Goal: Transaction & Acquisition: Purchase product/service

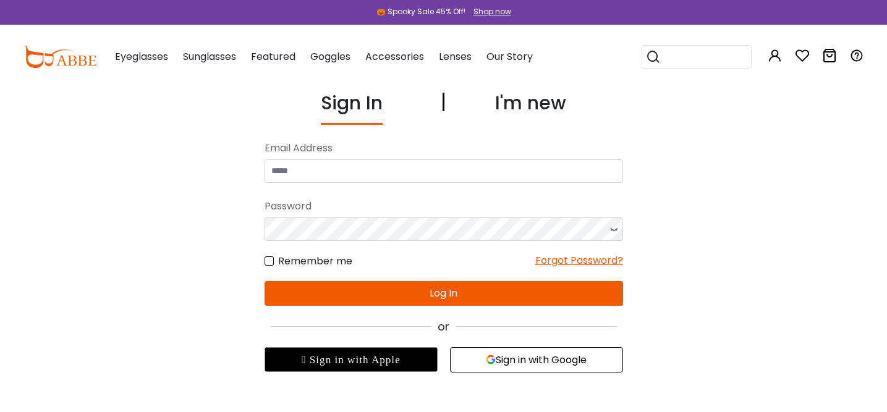
click at [504, 360] on button "Sign in with Google" at bounding box center [536, 359] width 173 height 25
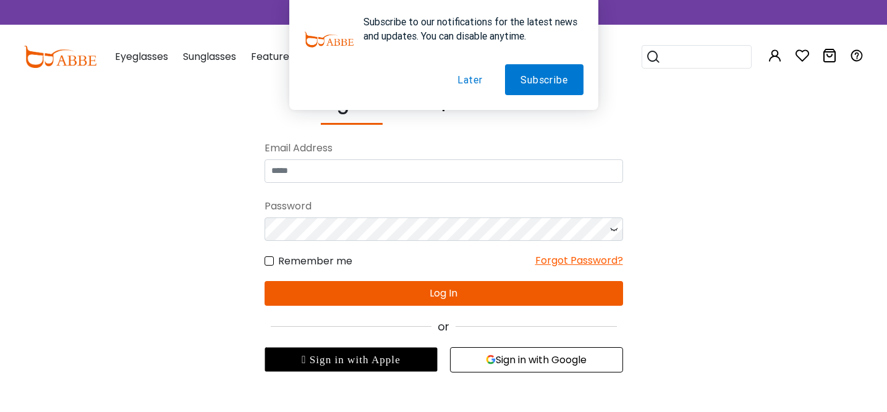
click at [460, 84] on button "Later" at bounding box center [470, 79] width 56 height 31
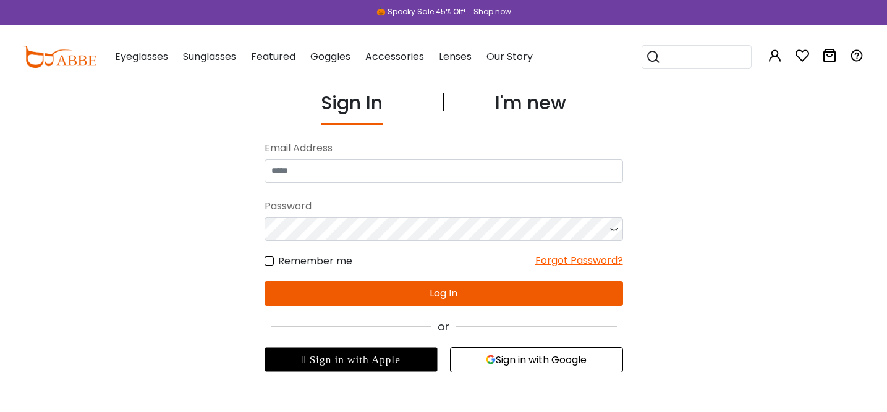
click at [493, 367] on button "Sign in with Google" at bounding box center [536, 359] width 173 height 25
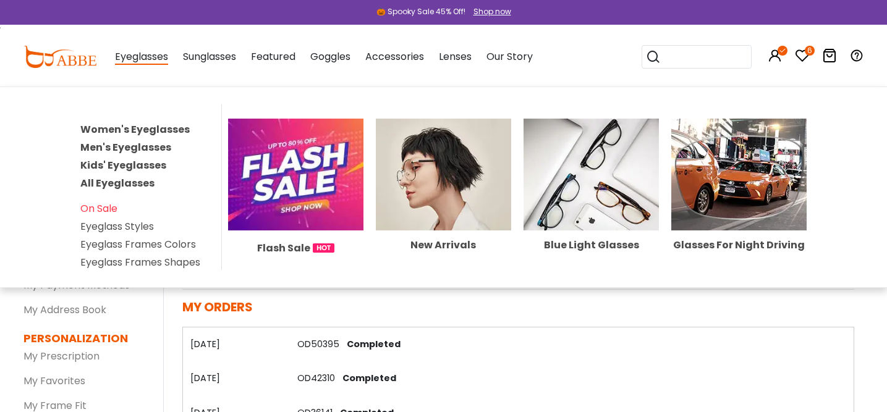
click at [134, 148] on link "Men's Eyeglasses" at bounding box center [125, 147] width 91 height 14
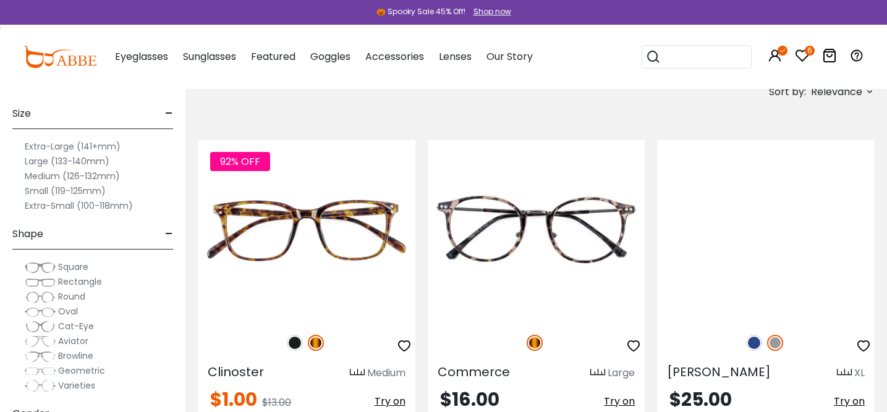
scroll to position [225, 0]
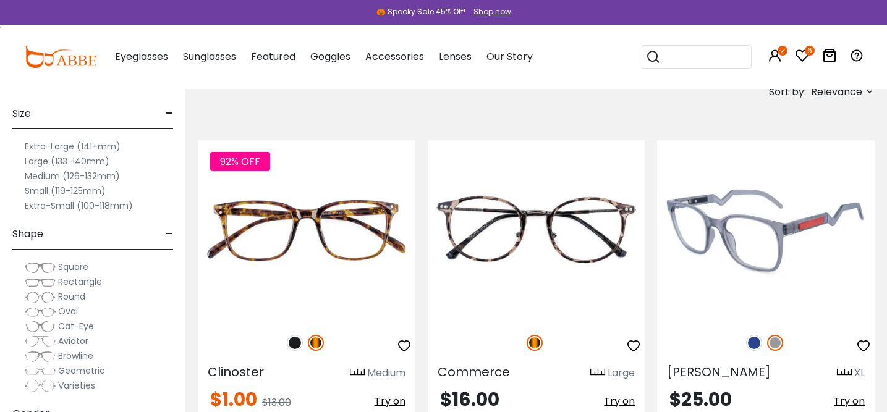
click at [771, 218] on img at bounding box center [766, 230] width 218 height 181
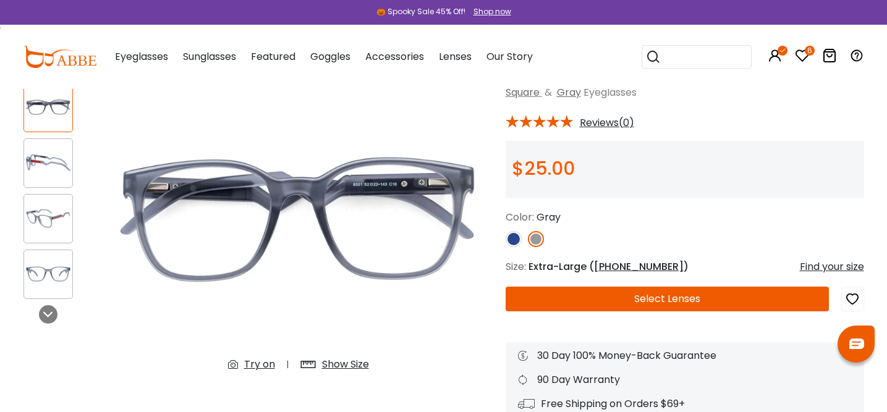
scroll to position [97, 0]
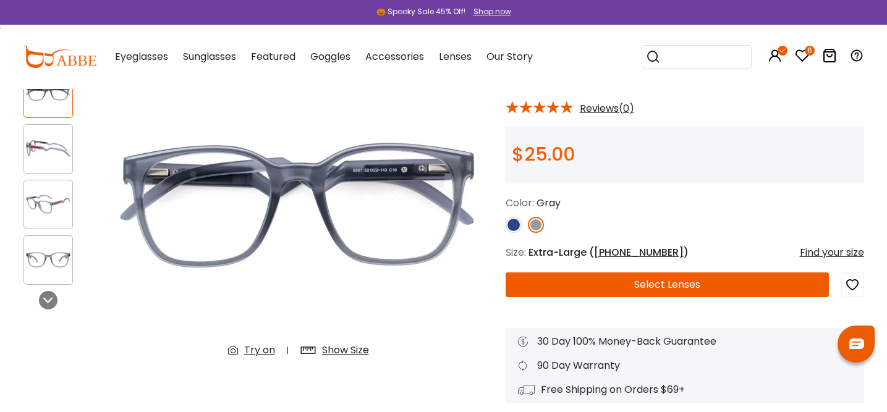
click at [664, 285] on button "Select Lenses" at bounding box center [668, 285] width 324 height 25
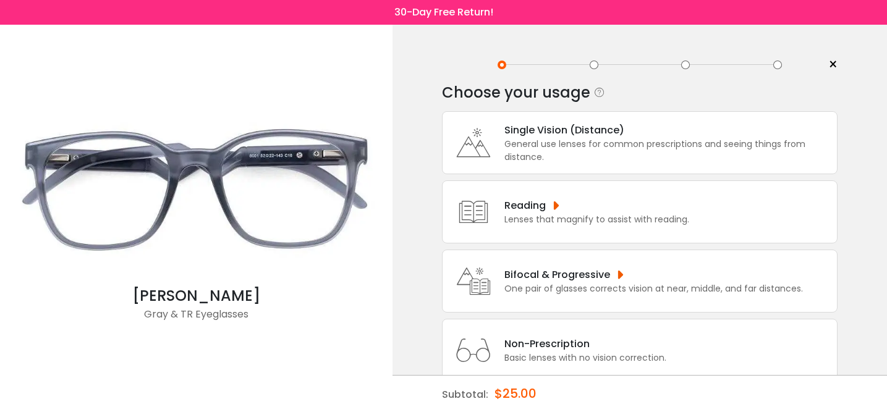
click at [525, 148] on div "General use lenses for common prescriptions and seeing things from distance." at bounding box center [667, 151] width 326 height 26
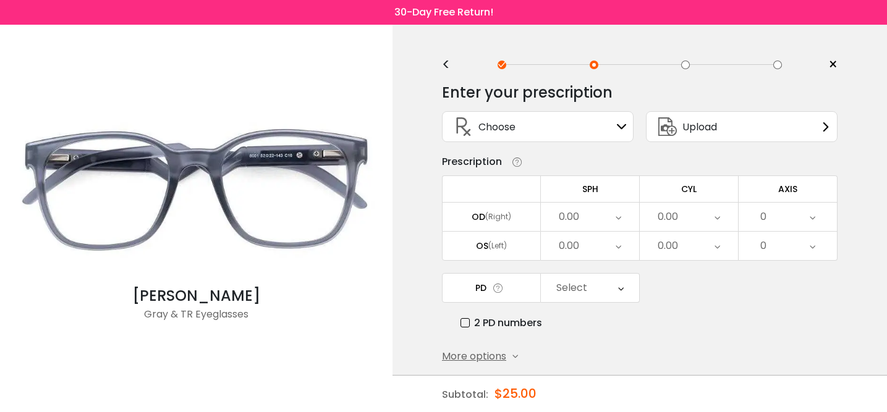
click at [536, 136] on div "Choose Sign In" at bounding box center [538, 127] width 178 height 30
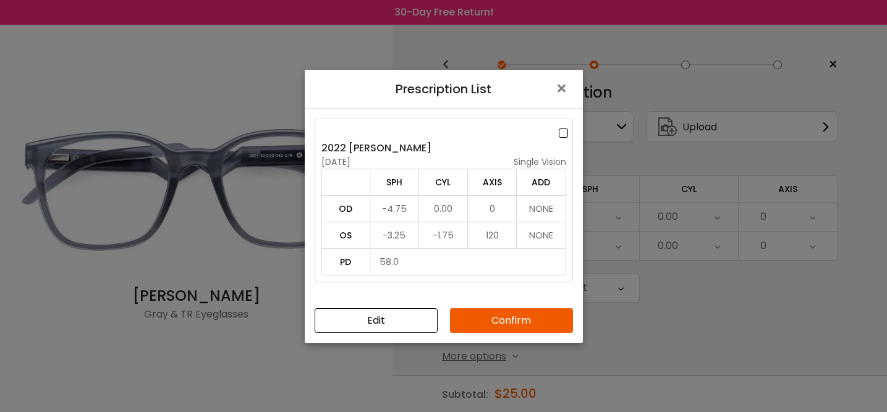
click at [508, 324] on button "Confirm" at bounding box center [511, 320] width 123 height 25
click at [493, 318] on button "Confirm" at bounding box center [511, 320] width 123 height 25
click at [561, 134] on label at bounding box center [566, 132] width 14 height 15
click at [511, 328] on button "Confirm" at bounding box center [511, 320] width 123 height 25
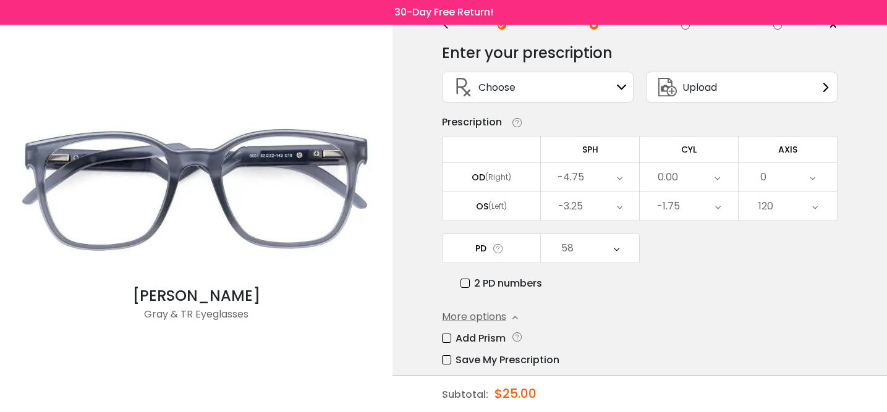
scroll to position [44, 0]
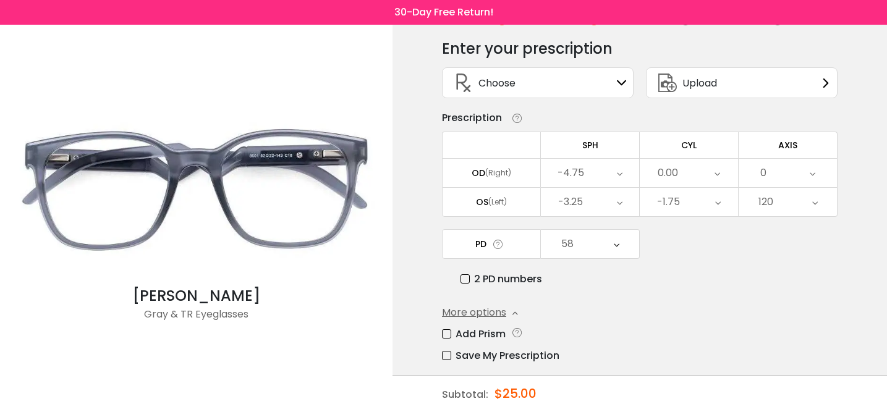
click at [617, 246] on icon at bounding box center [617, 244] width 6 height 28
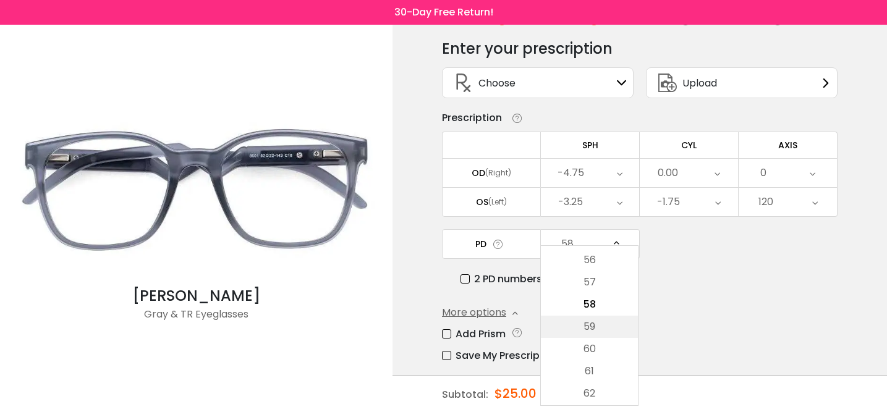
scroll to position [221, 0]
click at [586, 387] on li "62" at bounding box center [589, 392] width 97 height 22
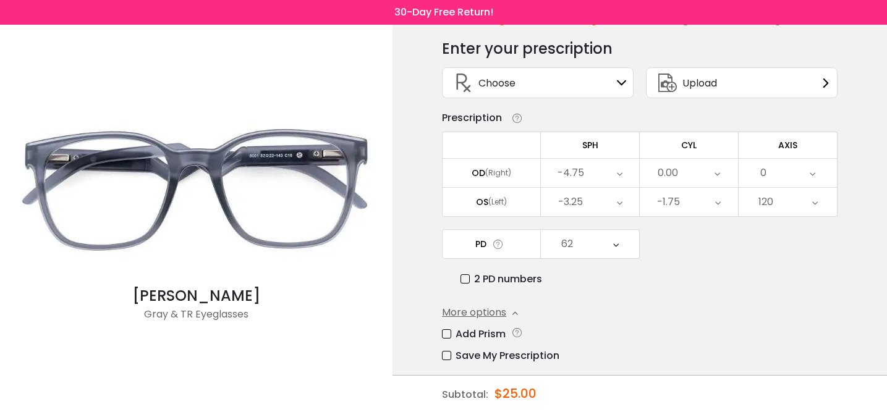
click at [589, 311] on div "Enter your prescription SPH (Sphere) Lens strength needed to correct your visio…" at bounding box center [640, 246] width 396 height 432
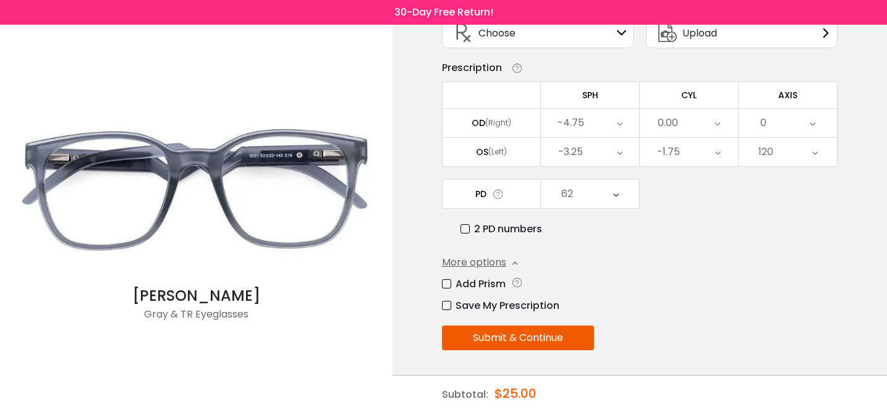
click at [546, 341] on button "Submit & Continue" at bounding box center [518, 338] width 152 height 25
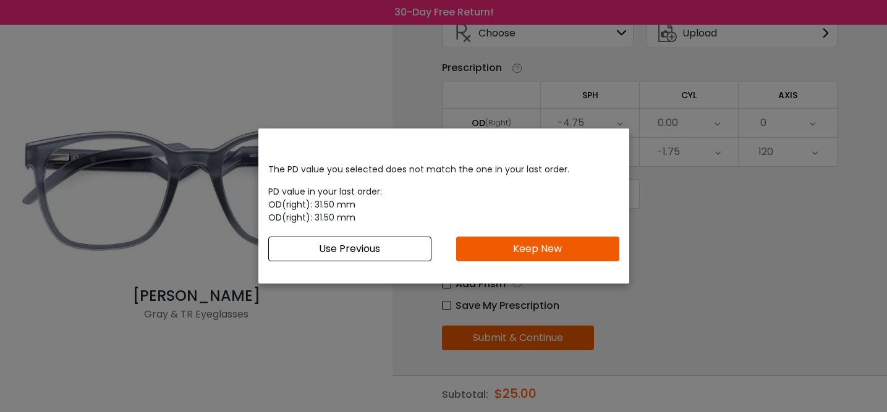
click at [522, 253] on button "Keep New" at bounding box center [537, 249] width 163 height 25
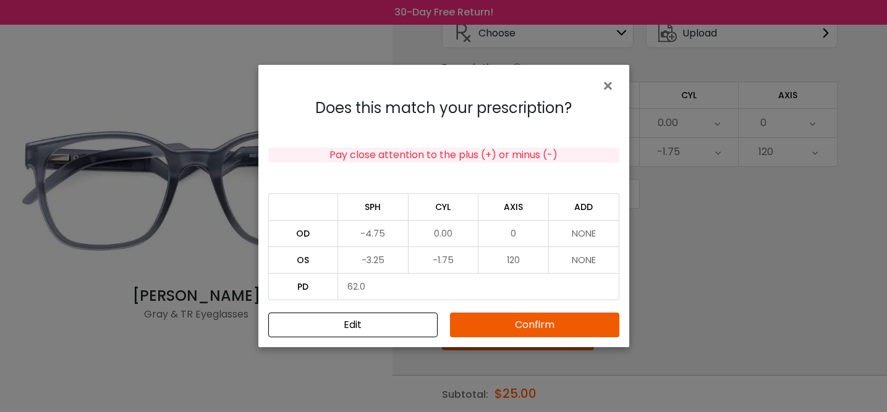
click at [498, 326] on button "Confirm" at bounding box center [534, 325] width 169 height 25
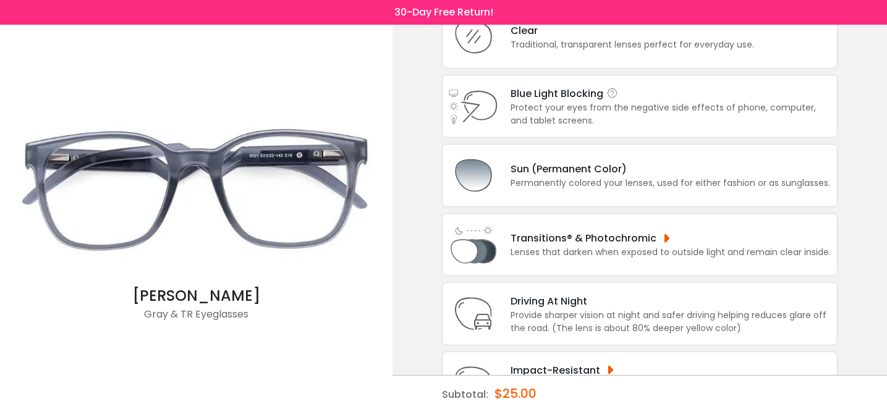
scroll to position [108, 0]
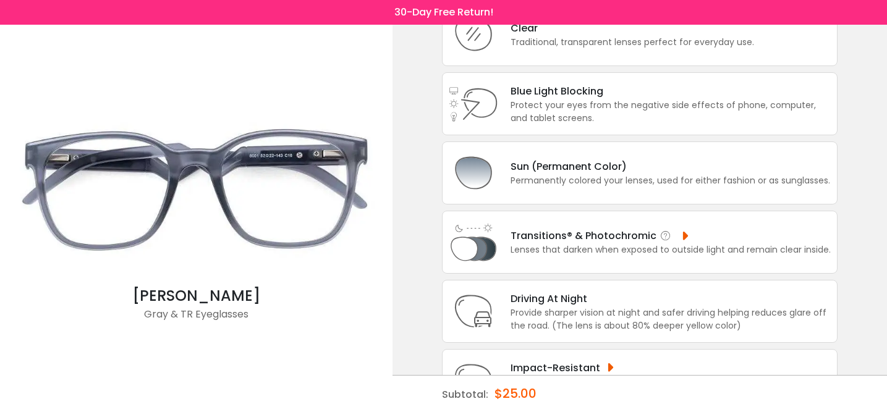
click at [601, 256] on div "Lenses that darken when exposed to outside light and remain clear inside." at bounding box center [671, 250] width 320 height 13
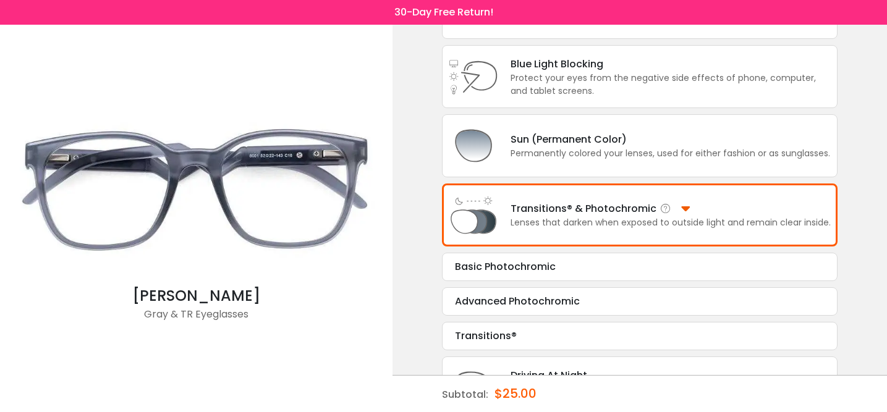
scroll to position [137, 0]
click at [585, 273] on div "Basic Photochromic" at bounding box center [640, 265] width 370 height 15
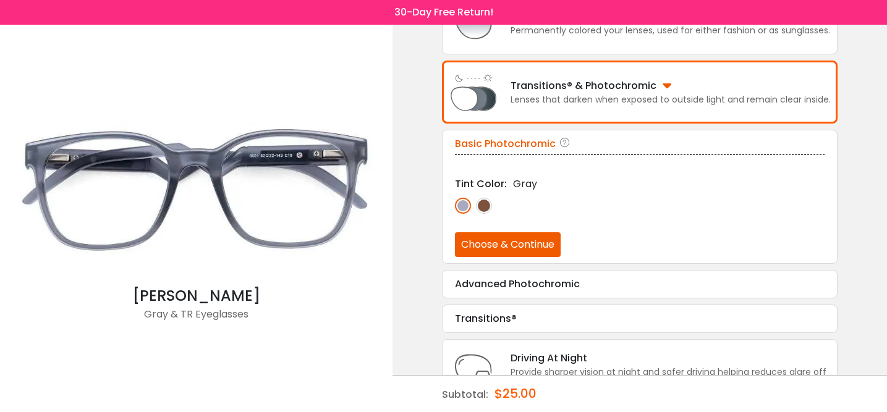
scroll to position [261, 0]
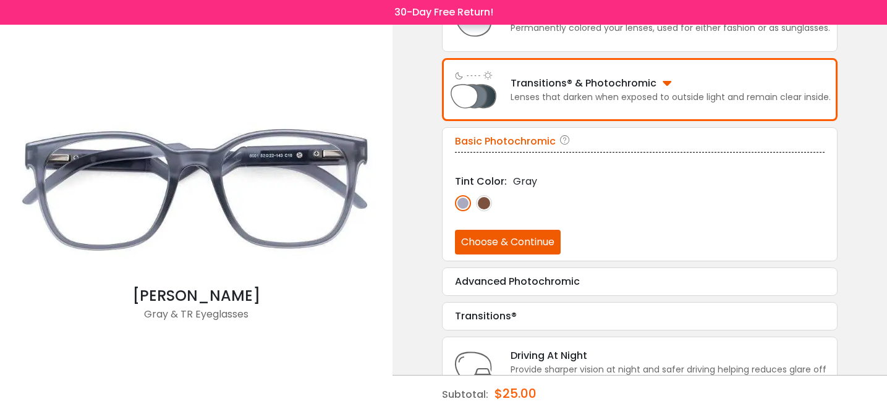
click at [527, 255] on button "Choose & Continue" at bounding box center [508, 242] width 106 height 25
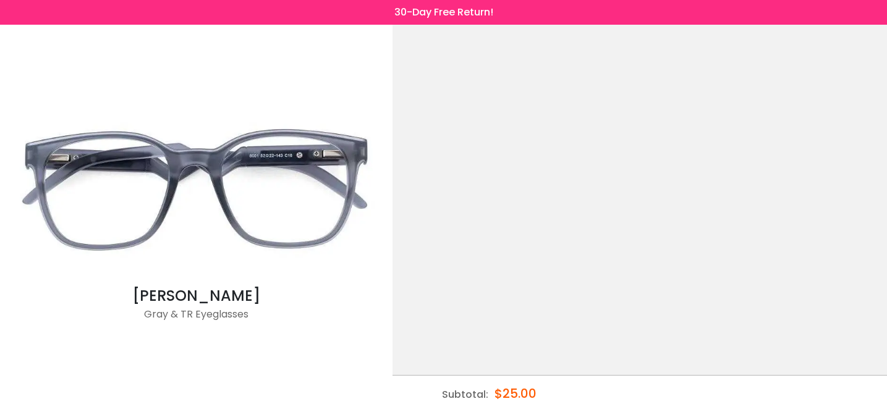
scroll to position [0, 0]
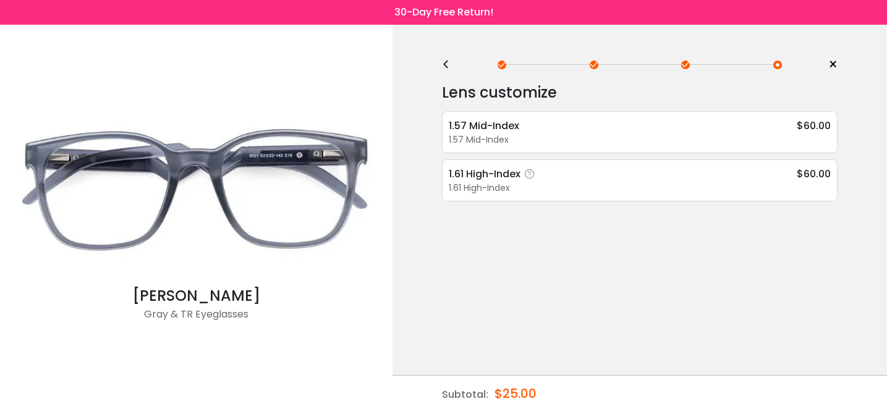
click at [532, 173] on icon at bounding box center [530, 174] width 12 height 12
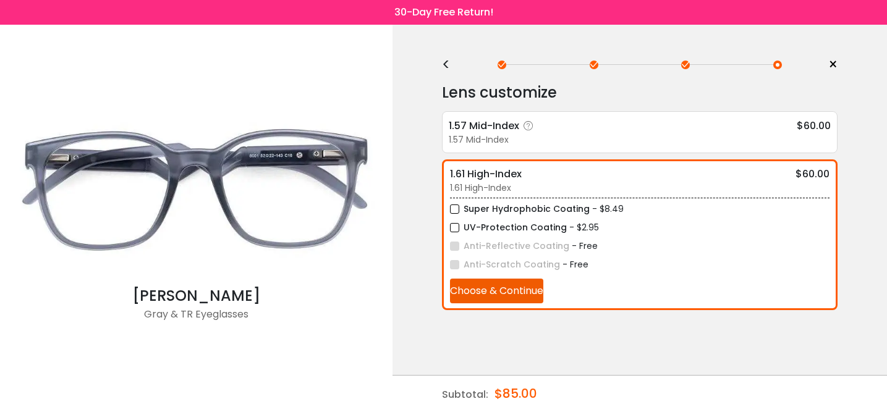
click at [528, 126] on icon at bounding box center [528, 126] width 12 height 12
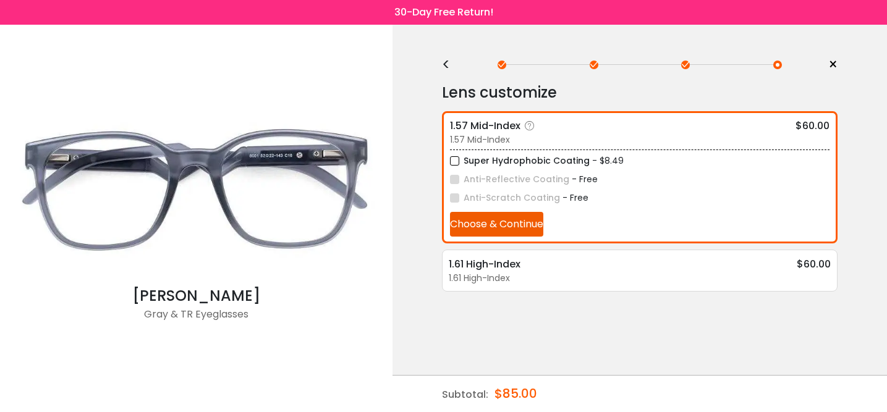
click at [509, 224] on button "Choose & Continue" at bounding box center [496, 224] width 93 height 25
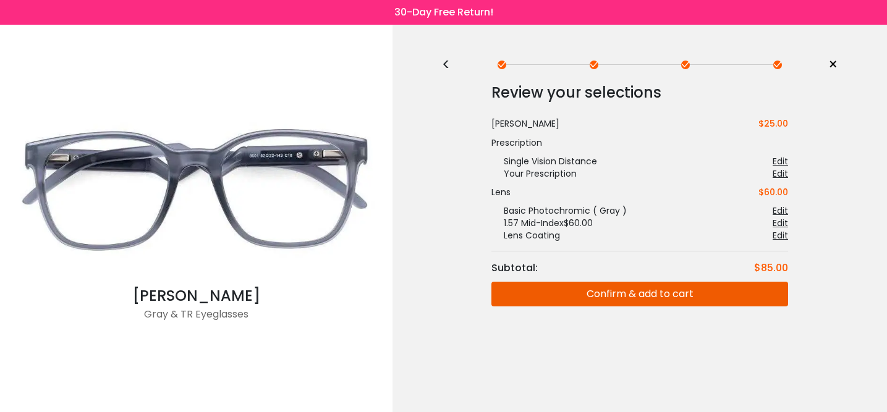
click at [604, 299] on button "Confirm & add to cart" at bounding box center [639, 294] width 297 height 25
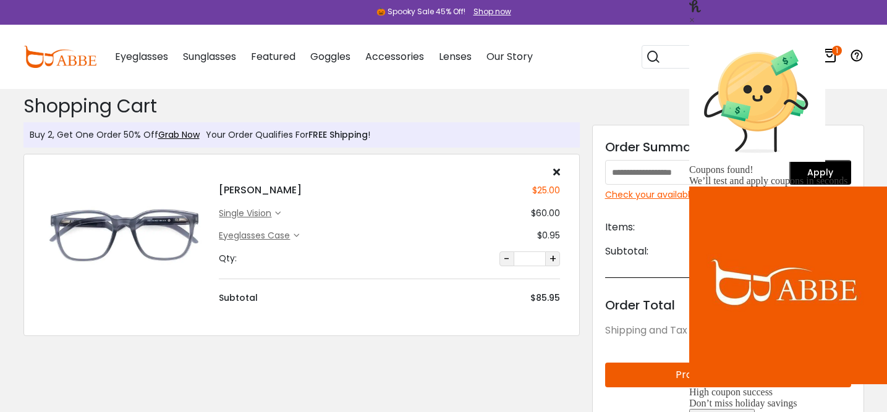
click at [582, 200] on div "Shopping Cart ( 1 ): $85.95 Shopping Cart Buy 2, Get One Order 50% Off Grab Now…" at bounding box center [301, 358] width 569 height 539
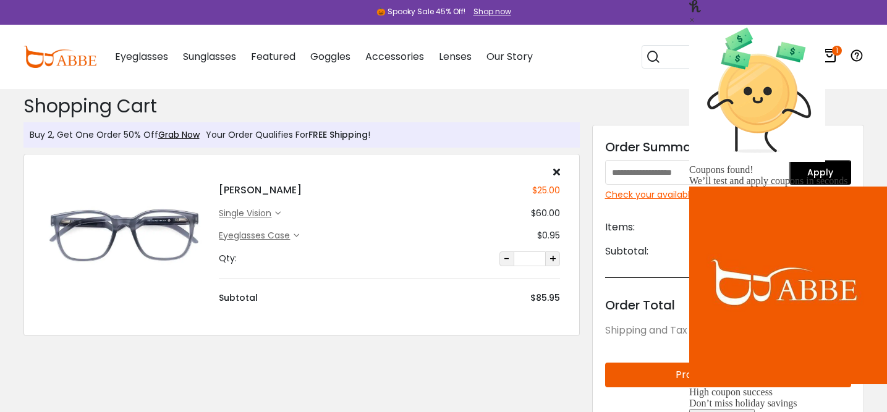
click at [860, 26] on div "×" at bounding box center [788, 20] width 198 height 11
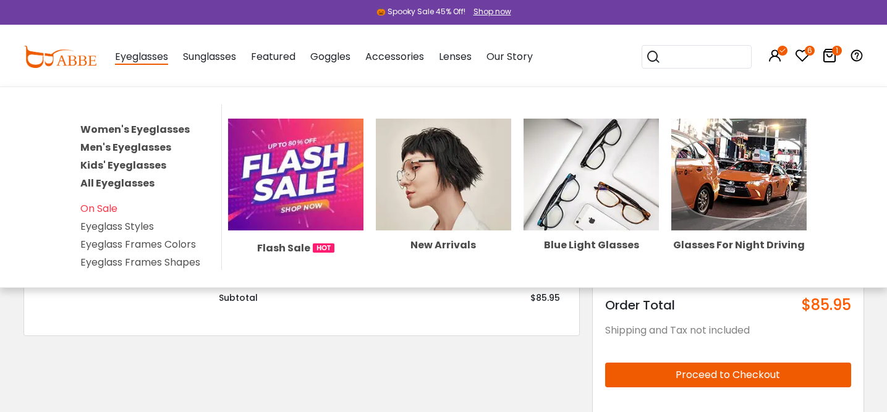
click at [138, 147] on link "Men's Eyeglasses" at bounding box center [125, 147] width 91 height 14
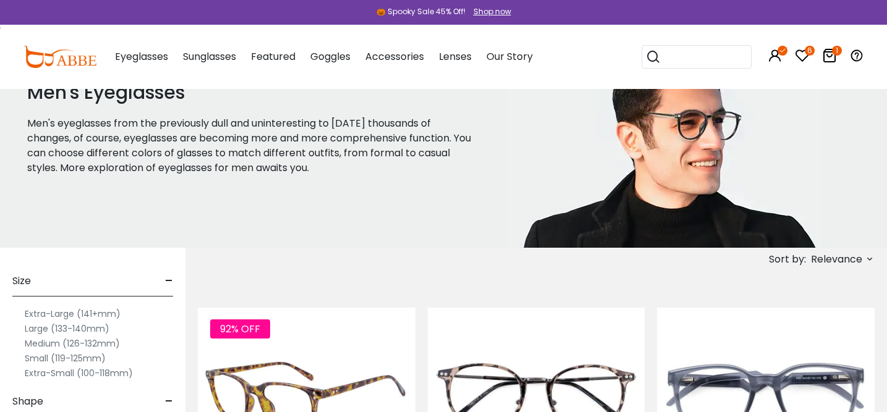
scroll to position [55, 0]
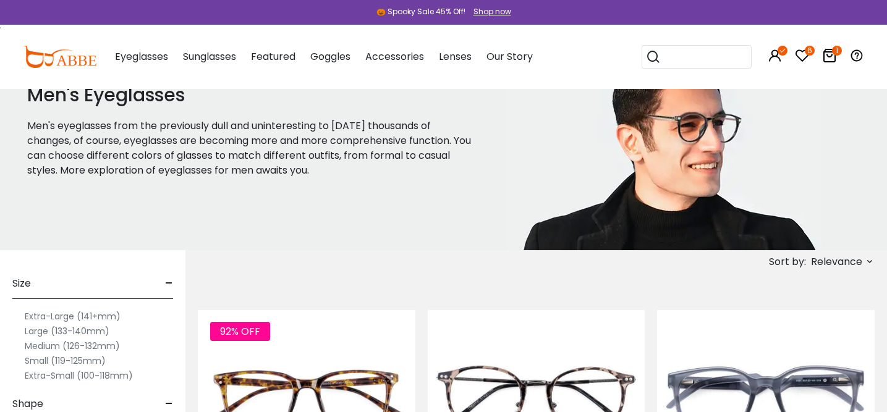
click at [842, 261] on span "Relevance" at bounding box center [836, 262] width 51 height 22
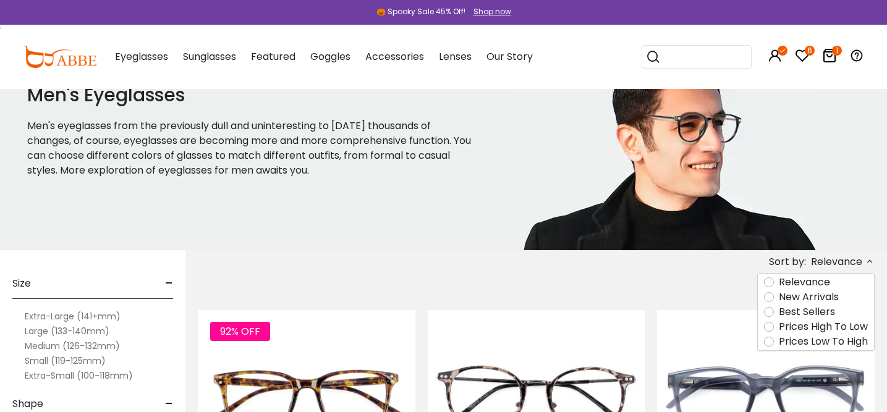
click at [812, 341] on label "Prices Low To High" at bounding box center [823, 341] width 89 height 15
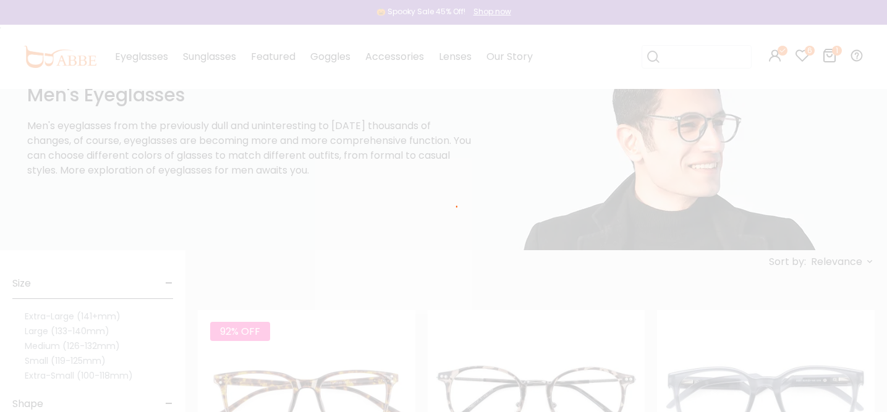
scroll to position [35, 0]
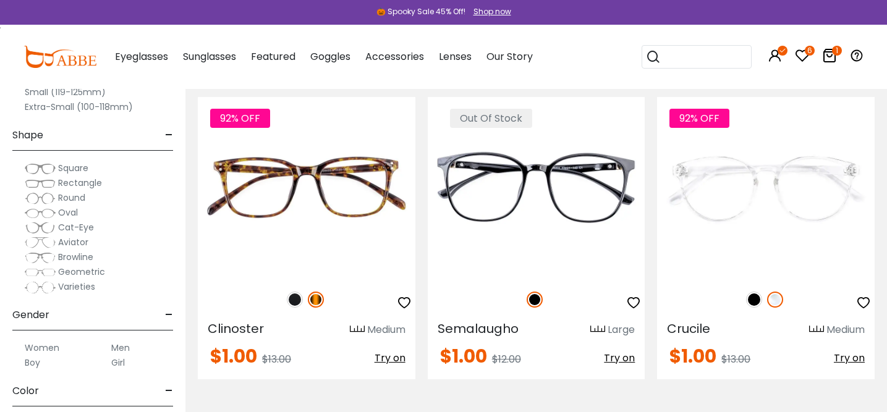
scroll to position [271, 0]
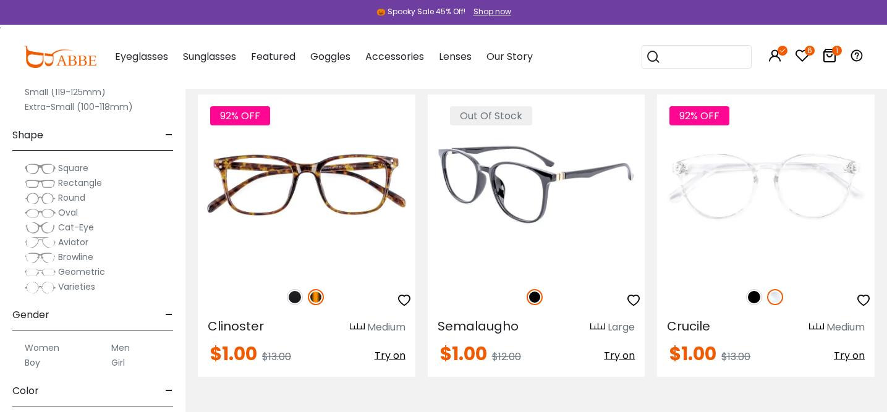
click at [524, 183] on img at bounding box center [537, 185] width 218 height 181
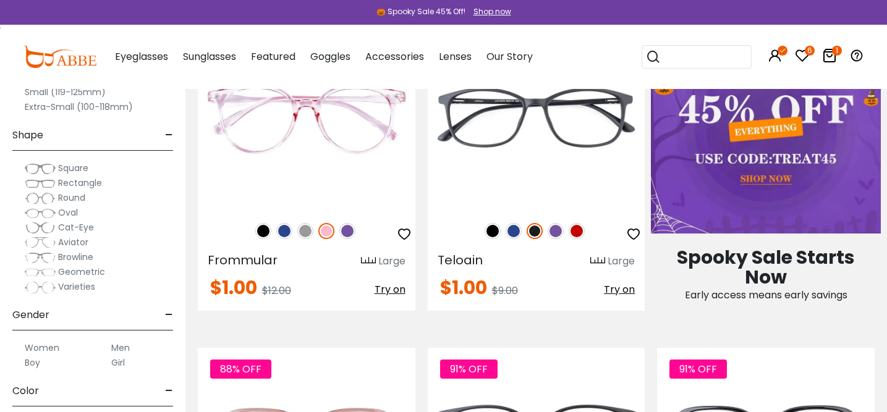
scroll to position [551, 0]
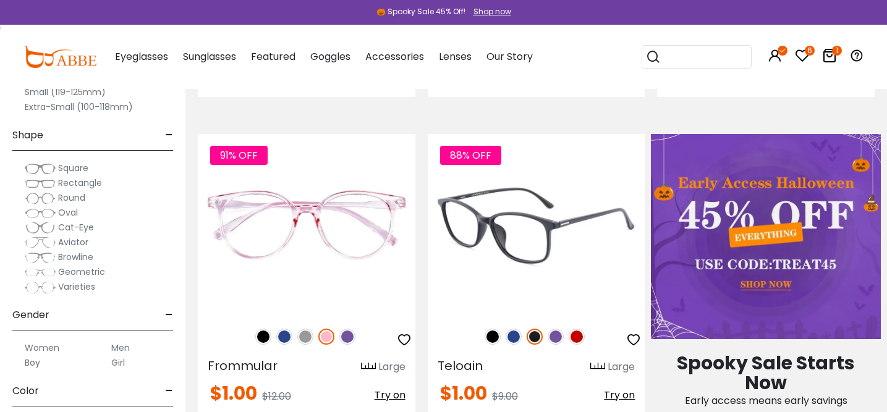
click at [582, 337] on img at bounding box center [577, 337] width 16 height 16
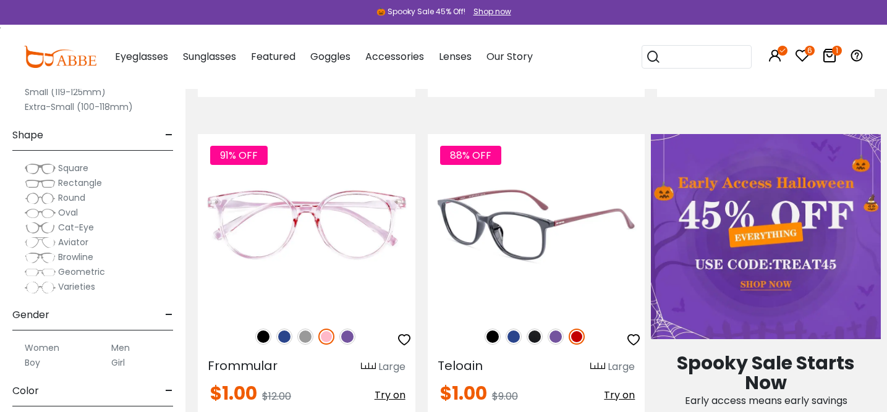
click at [559, 335] on img at bounding box center [556, 337] width 16 height 16
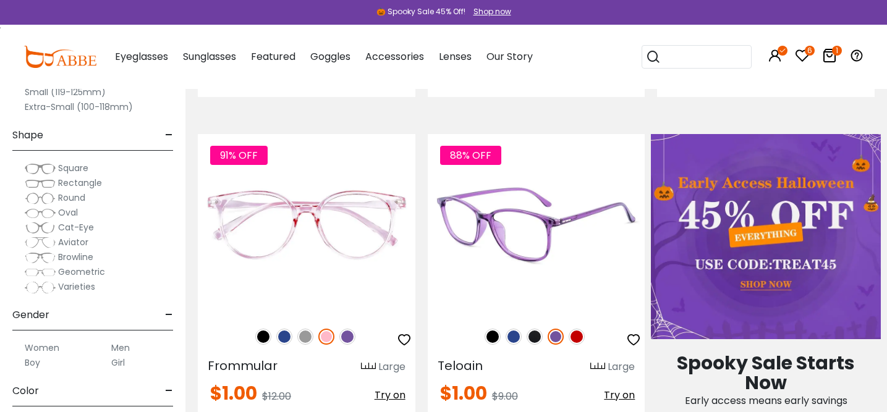
click at [538, 336] on img at bounding box center [535, 337] width 16 height 16
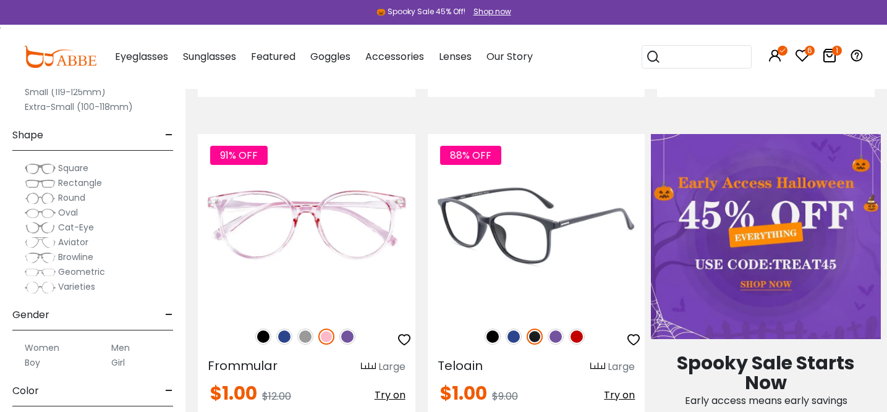
click at [515, 339] on img at bounding box center [514, 337] width 16 height 16
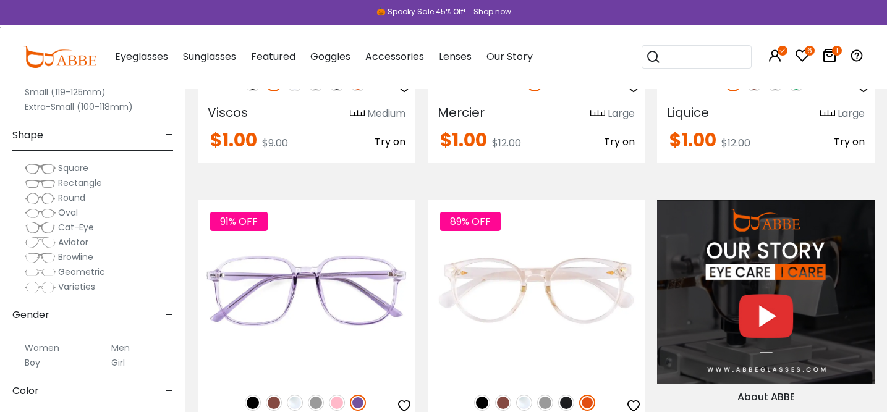
scroll to position [1184, 0]
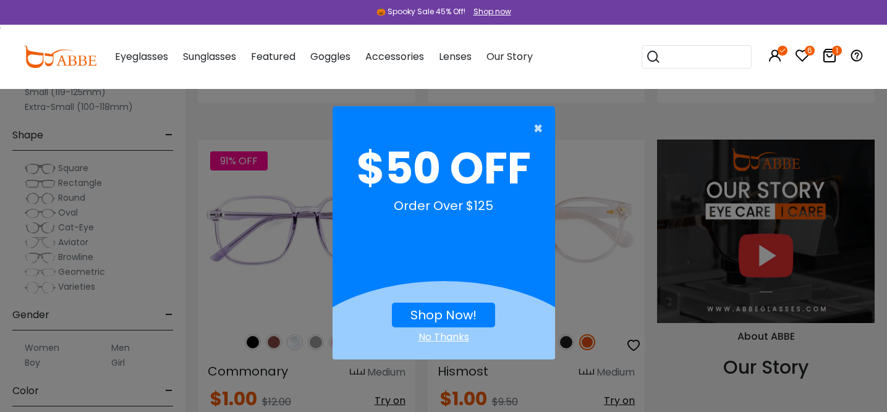
click at [536, 133] on span "×" at bounding box center [540, 128] width 15 height 25
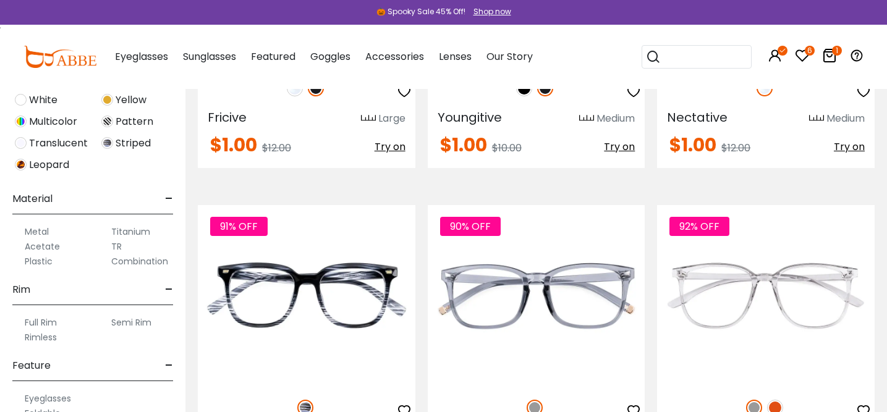
scroll to position [479, 0]
click at [45, 229] on label "Metal" at bounding box center [37, 229] width 24 height 15
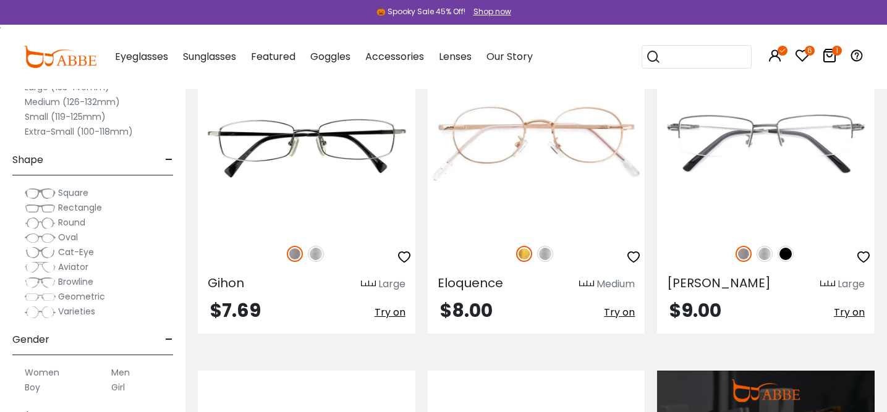
scroll to position [968, 0]
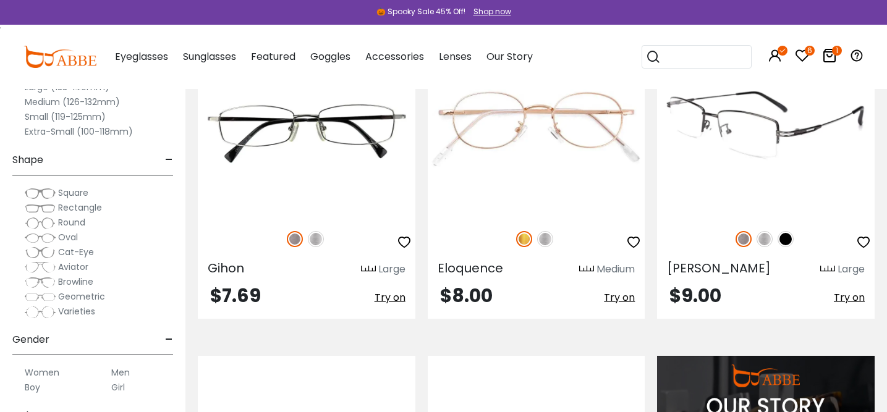
click at [779, 140] on img at bounding box center [766, 126] width 218 height 181
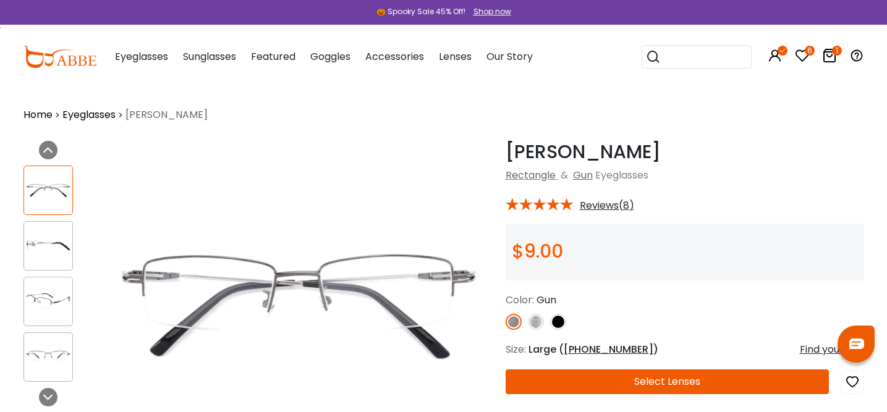
click at [638, 383] on button "Select Lenses" at bounding box center [668, 382] width 324 height 25
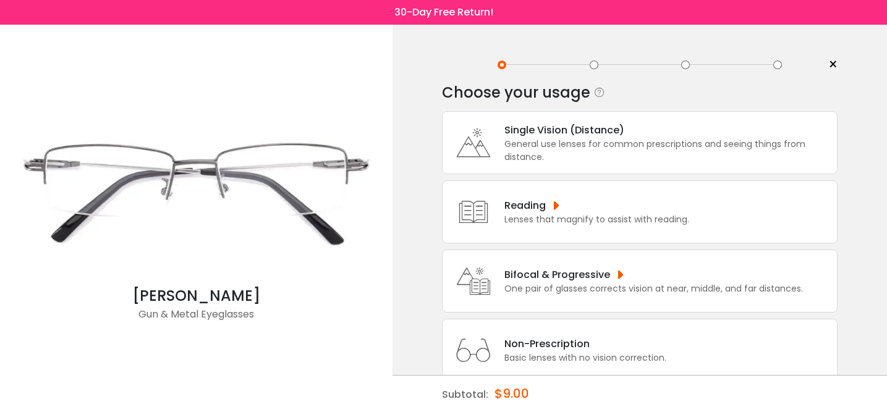
click at [561, 132] on div "Single Vision (Distance)" at bounding box center [667, 129] width 326 height 15
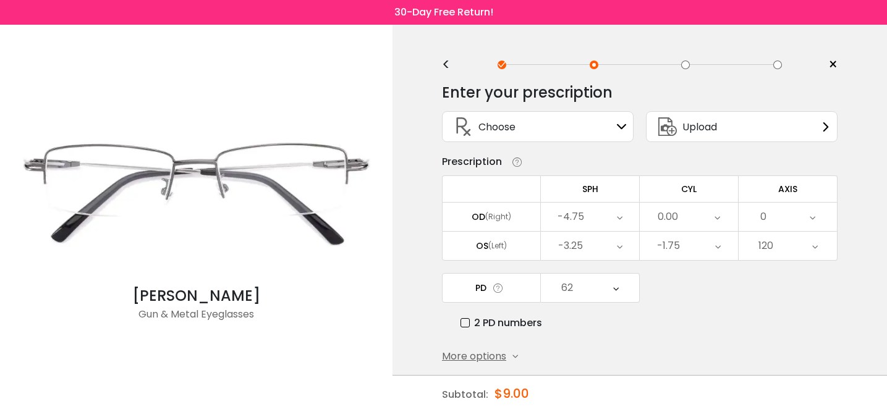
click at [561, 132] on div "Choose Sign In" at bounding box center [538, 127] width 178 height 30
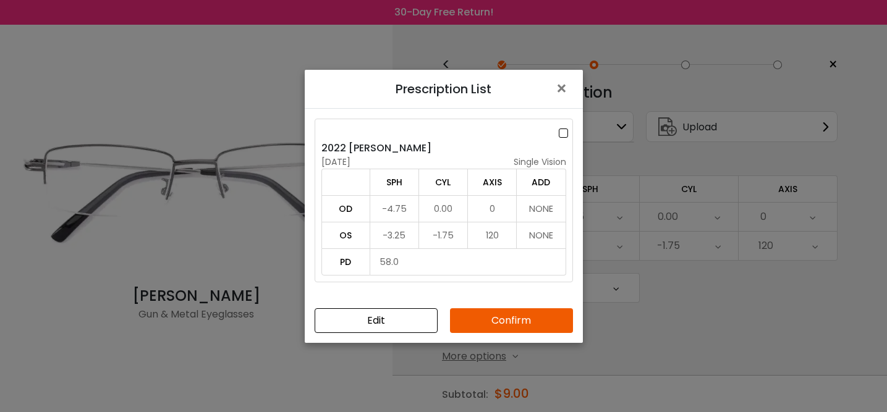
click at [516, 321] on button "Confirm" at bounding box center [511, 320] width 123 height 25
click at [564, 135] on label at bounding box center [566, 132] width 14 height 15
click at [530, 331] on button "Confirm" at bounding box center [511, 320] width 123 height 25
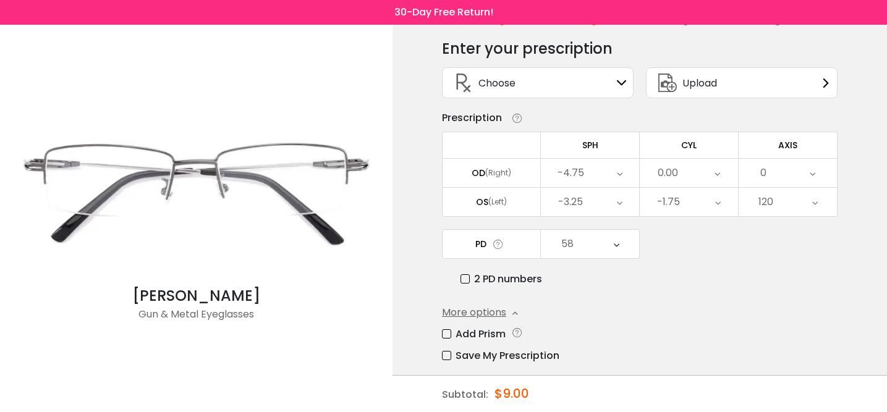
scroll to position [100, 0]
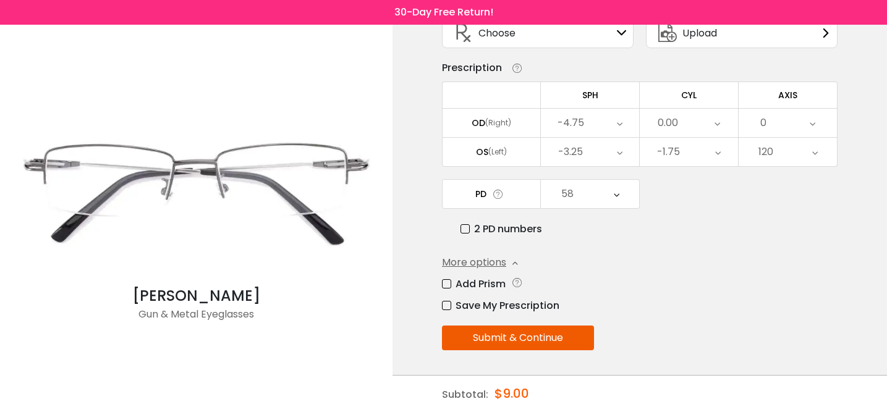
click at [547, 340] on button "Submit & Continue" at bounding box center [518, 338] width 152 height 25
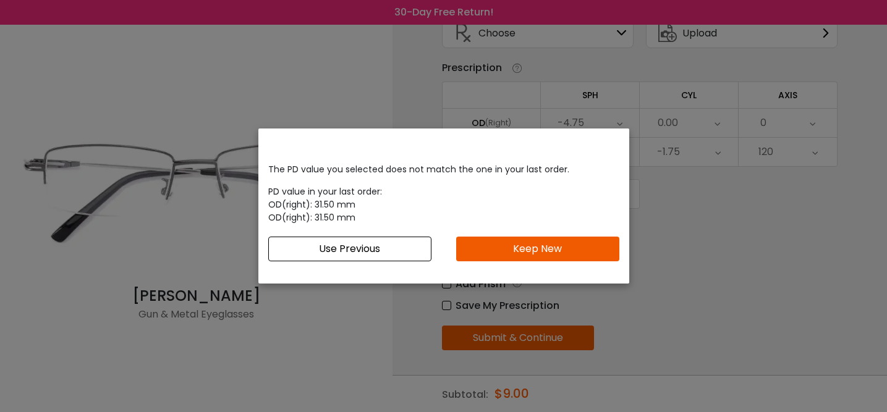
click at [528, 248] on button "Keep New" at bounding box center [537, 249] width 163 height 25
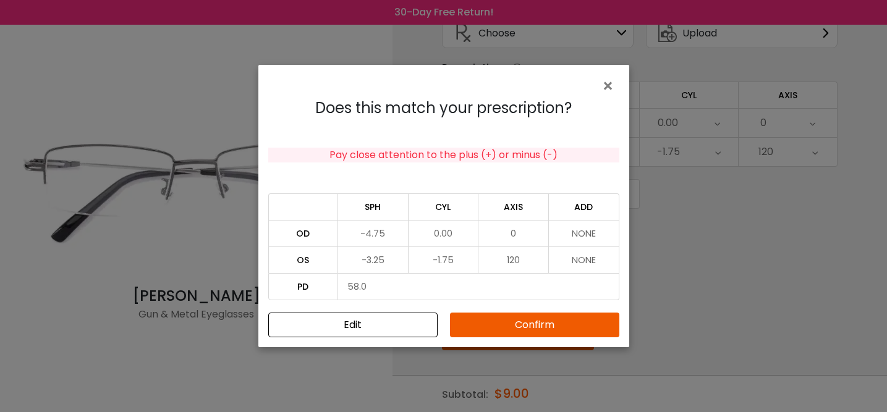
click at [524, 321] on button "Confirm" at bounding box center [534, 325] width 169 height 25
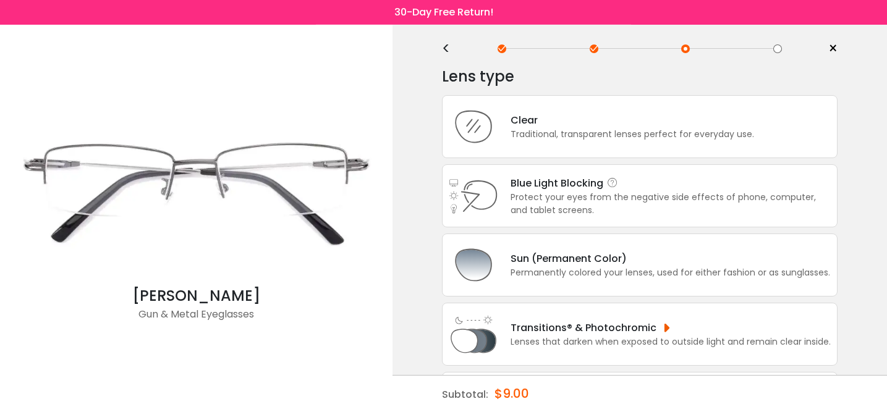
scroll to position [15, 0]
click at [592, 140] on div "Traditional, transparent lenses perfect for everyday use." at bounding box center [633, 135] width 244 height 13
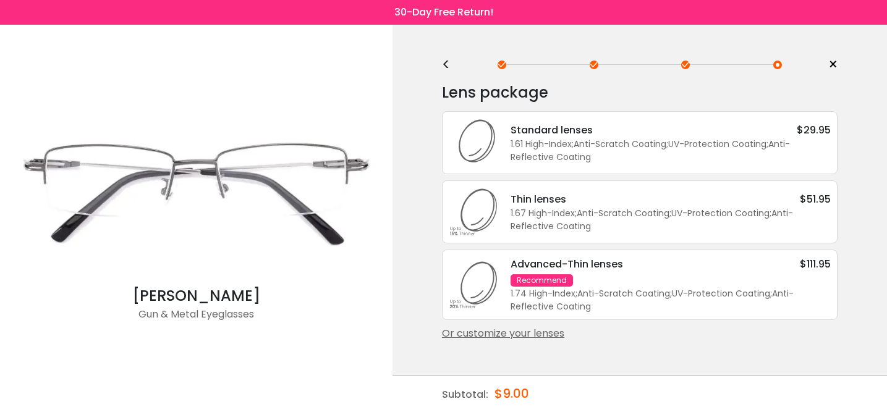
scroll to position [0, 0]
click at [593, 149] on div "1.61 High-Index ; Anti-Scratch Coating ; UV-Protection Coating ; Anti-Reflectiv…" at bounding box center [671, 151] width 320 height 26
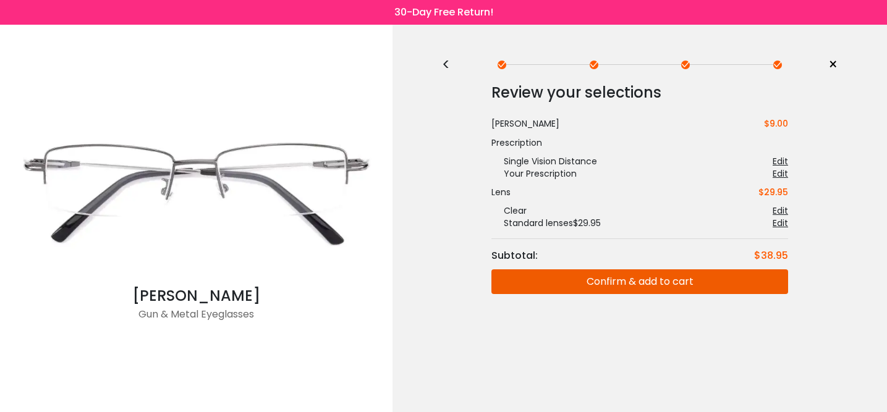
click at [446, 66] on div "<" at bounding box center [451, 65] width 19 height 10
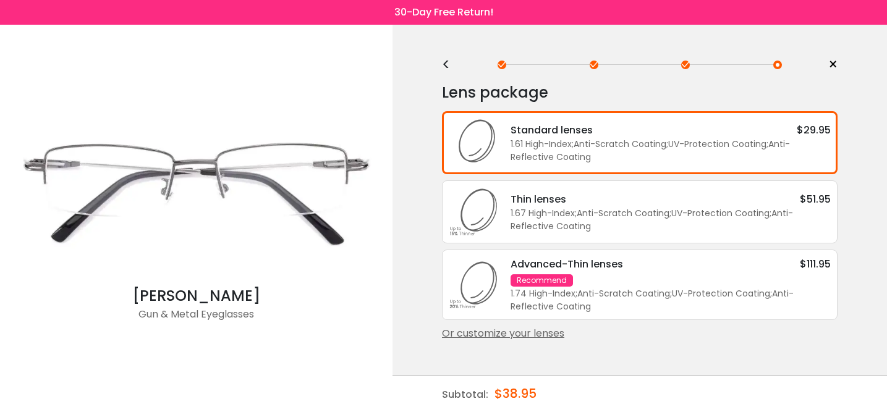
click at [600, 155] on div "1.61 High-Index ; Anti-Scratch Coating ; UV-Protection Coating ; Anti-Reflectiv…" at bounding box center [671, 151] width 320 height 26
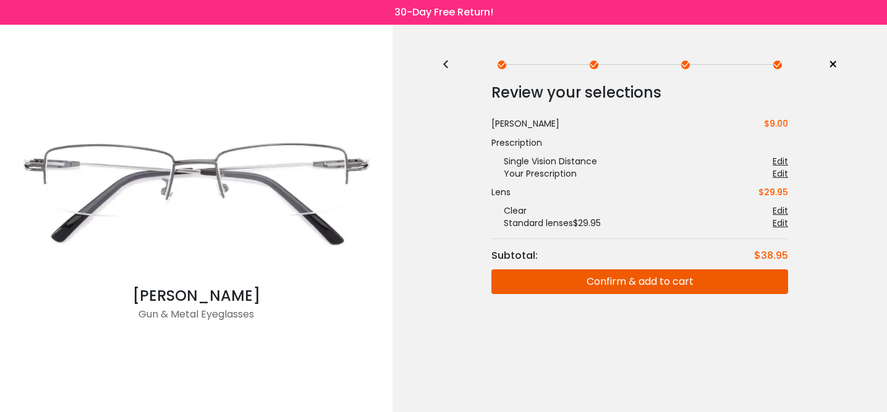
click at [616, 282] on button "Confirm & add to cart" at bounding box center [639, 281] width 297 height 25
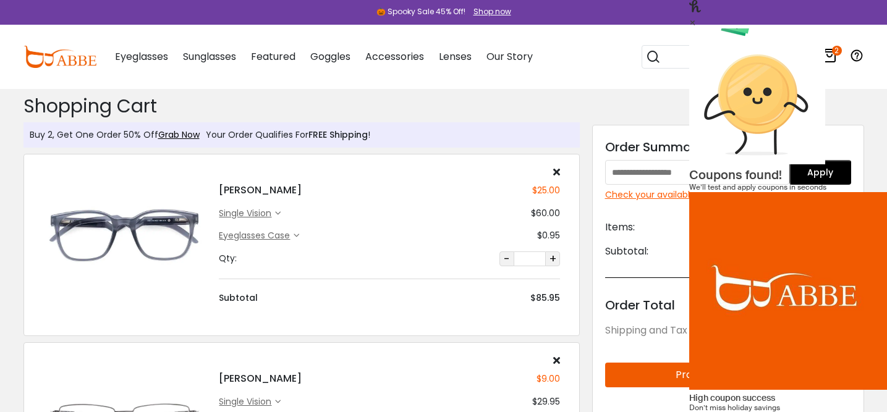
click at [752, 412] on div "Apply Coupons" at bounding box center [723, 420] width 58 height 11
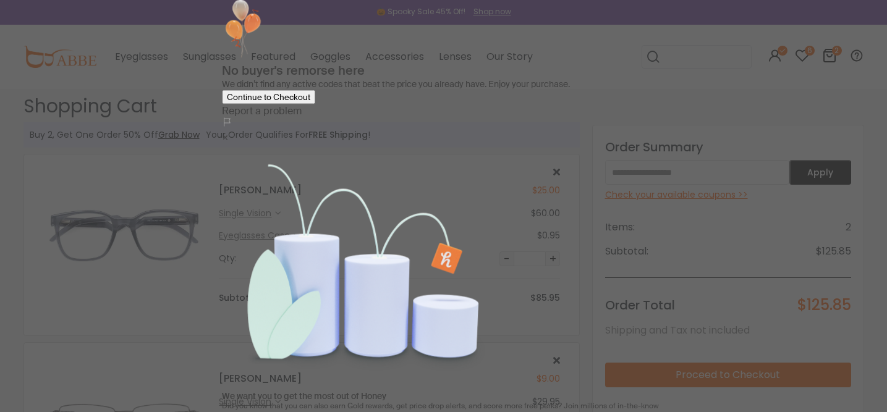
click at [626, 130] on div "×" at bounding box center [444, 136] width 444 height 13
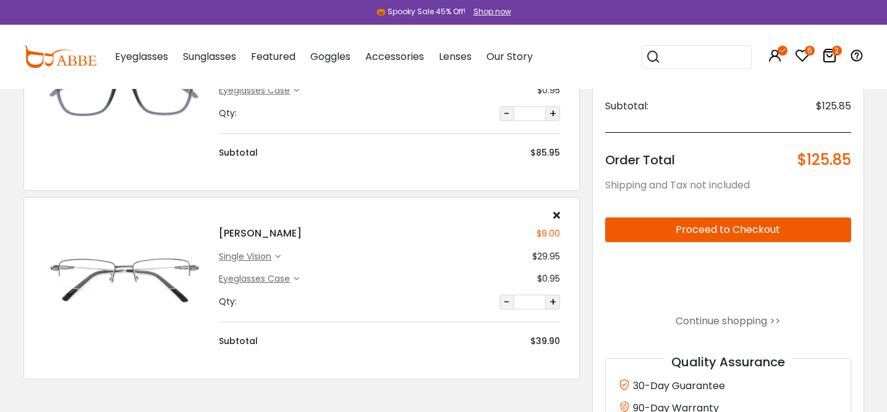
scroll to position [146, 0]
click at [692, 227] on button "Proceed to Checkout" at bounding box center [728, 229] width 246 height 25
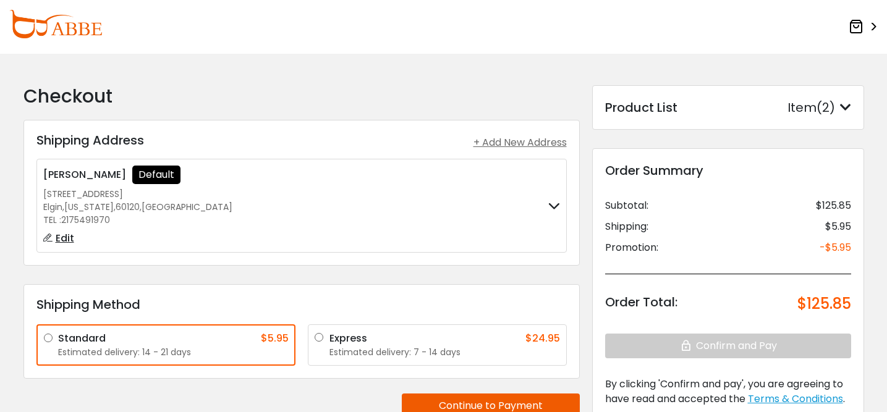
click at [848, 105] on icon at bounding box center [845, 107] width 11 height 12
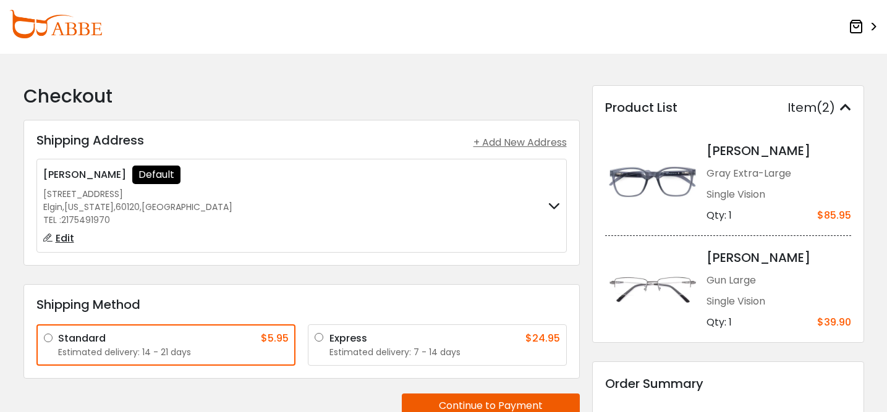
click at [867, 27] on span ">" at bounding box center [872, 27] width 12 height 22
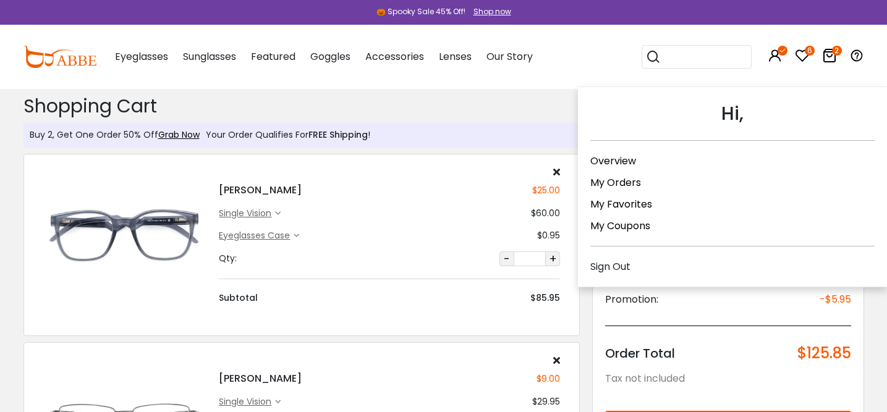
click at [620, 163] on link "Overview" at bounding box center [613, 161] width 46 height 14
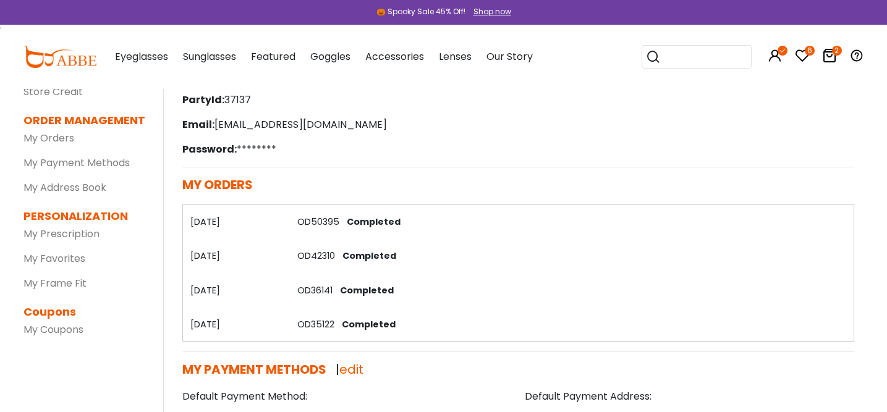
scroll to position [121, 0]
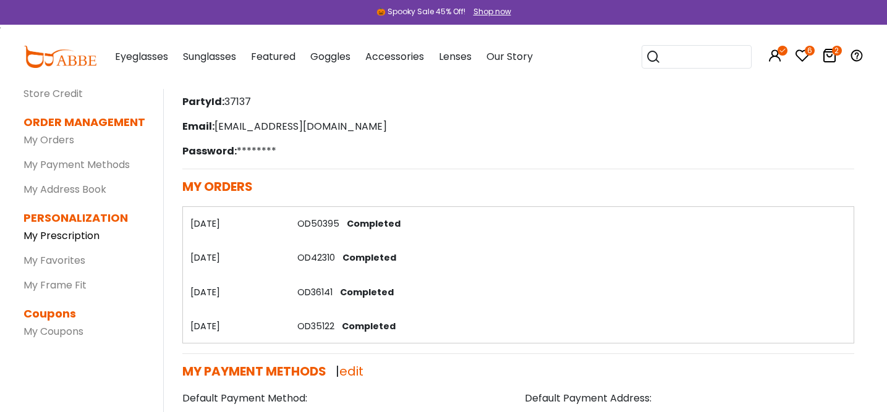
click at [61, 235] on link "My Prescription" at bounding box center [61, 236] width 76 height 14
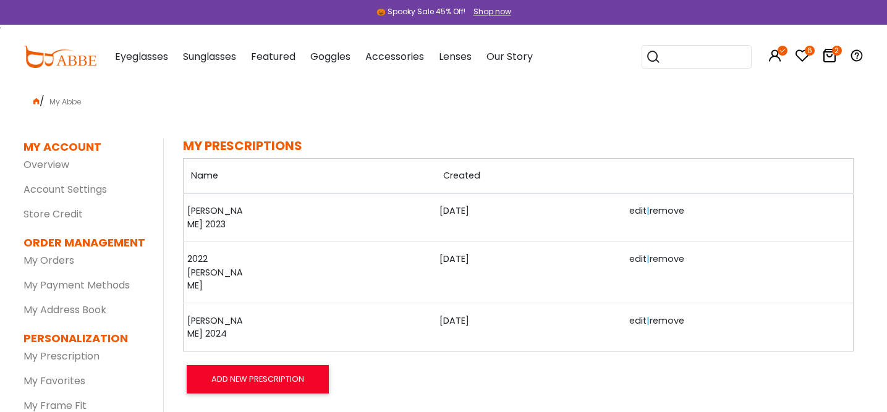
click at [630, 315] on link "edit" at bounding box center [637, 321] width 17 height 12
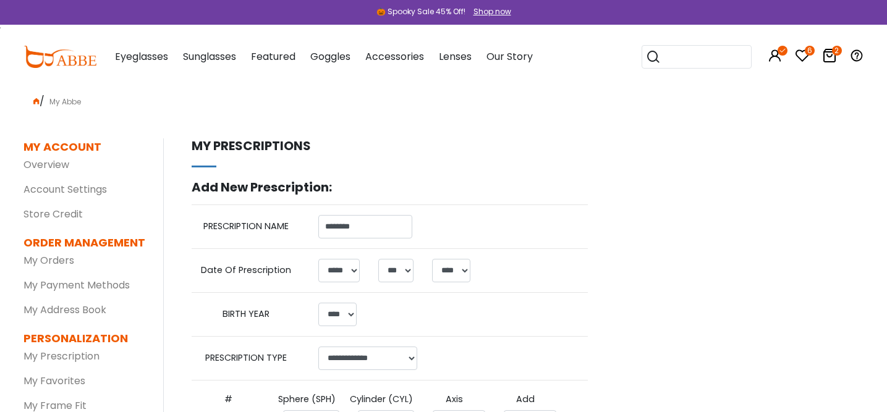
select select "*"
select select "****"
select select "******"
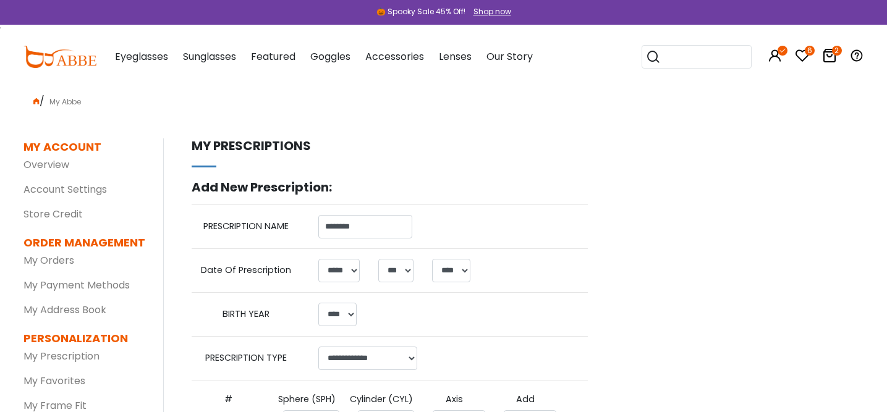
select select "*****"
select select "***"
select select "**"
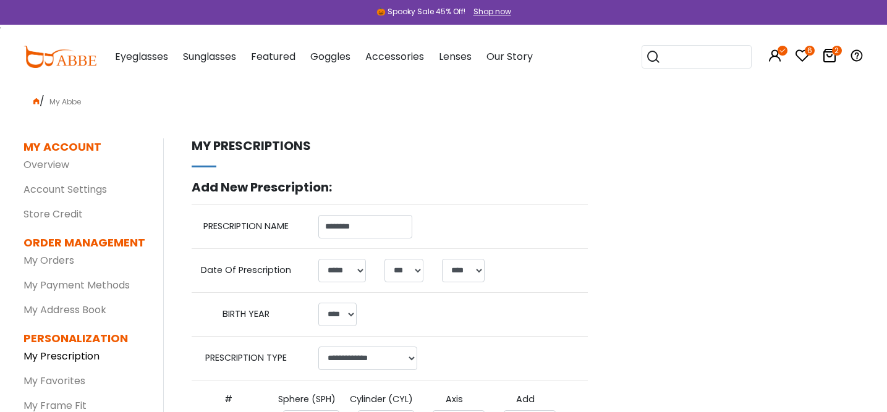
click at [54, 351] on link "My Prescription" at bounding box center [61, 356] width 76 height 14
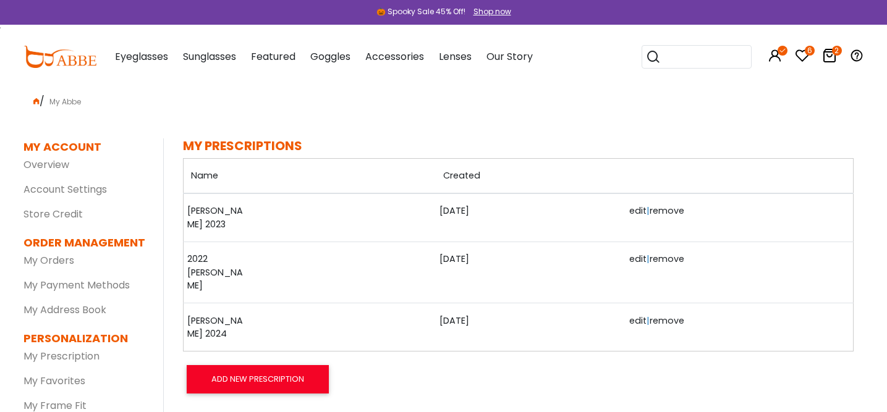
click at [206, 210] on link "[PERSON_NAME] 2023" at bounding box center [218, 218] width 62 height 27
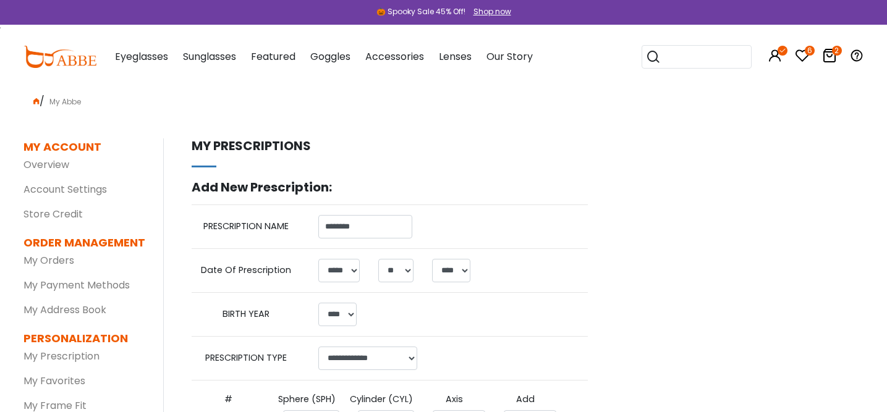
select select "*"
select select "**"
select select "****"
select select "******"
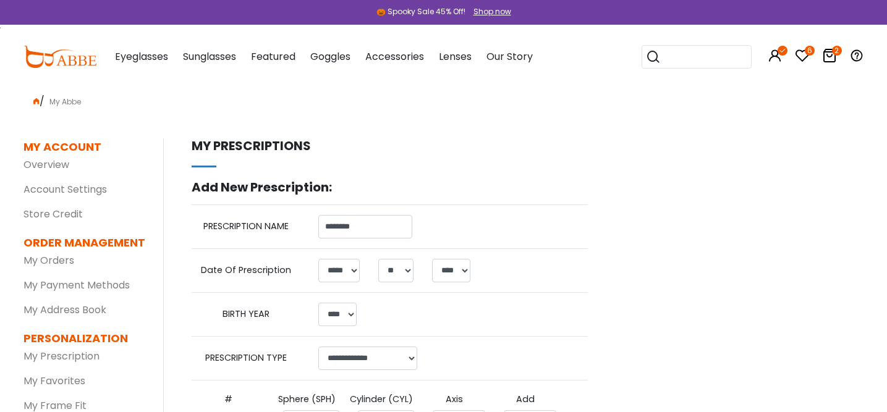
select select "*****"
select select "***"
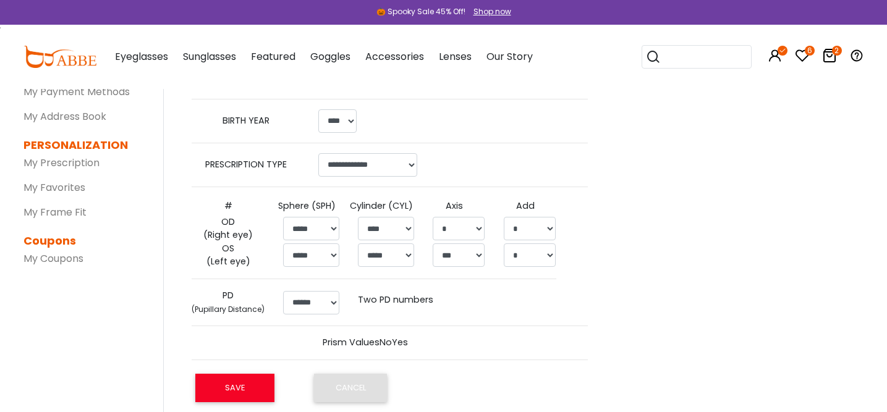
scroll to position [196, 0]
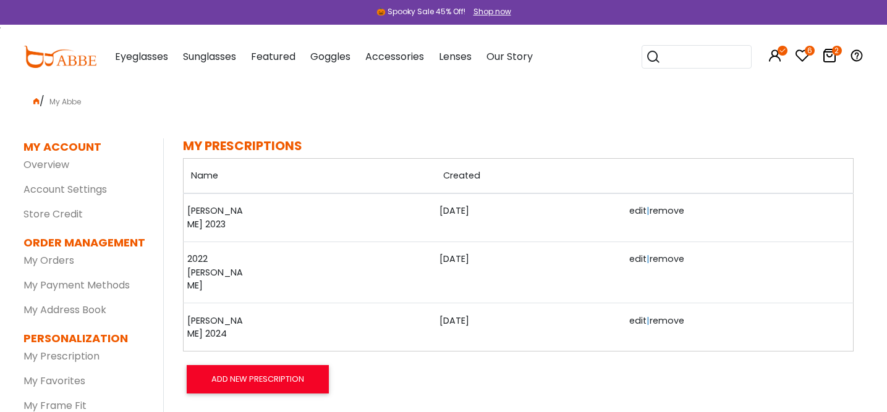
click at [213, 253] on link "2022 [PERSON_NAME]" at bounding box center [218, 273] width 62 height 40
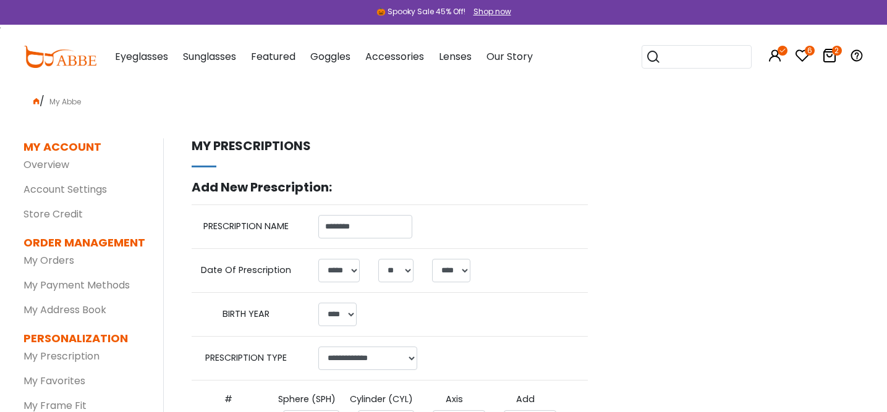
select select "*"
select select "**"
select select "****"
select select "******"
select select "*****"
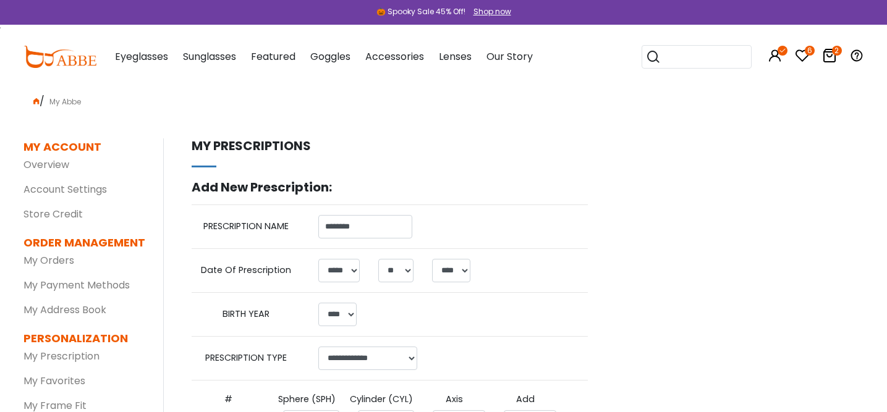
select select
select select "*****"
select select "***"
select select
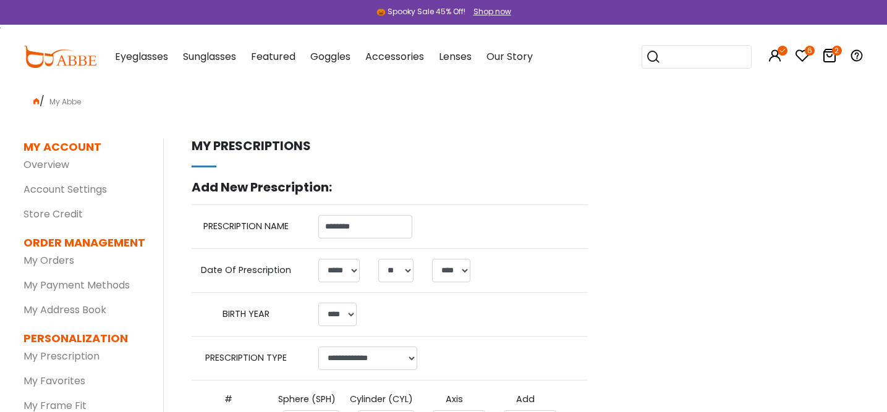
select select
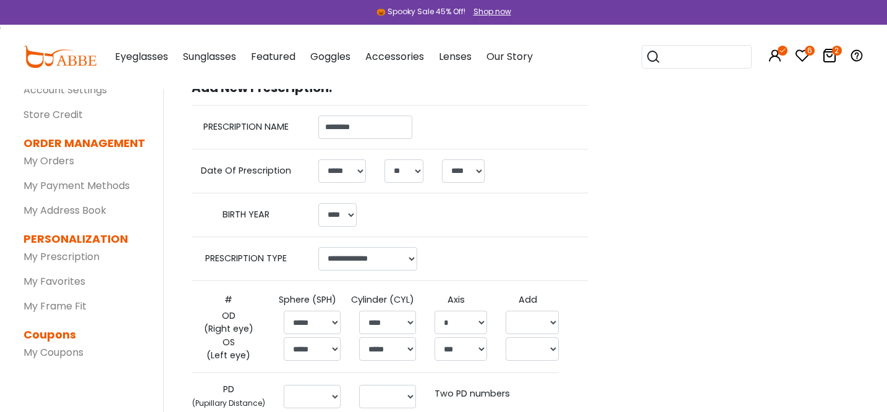
scroll to position [61, 0]
